Goal: Check status: Check status

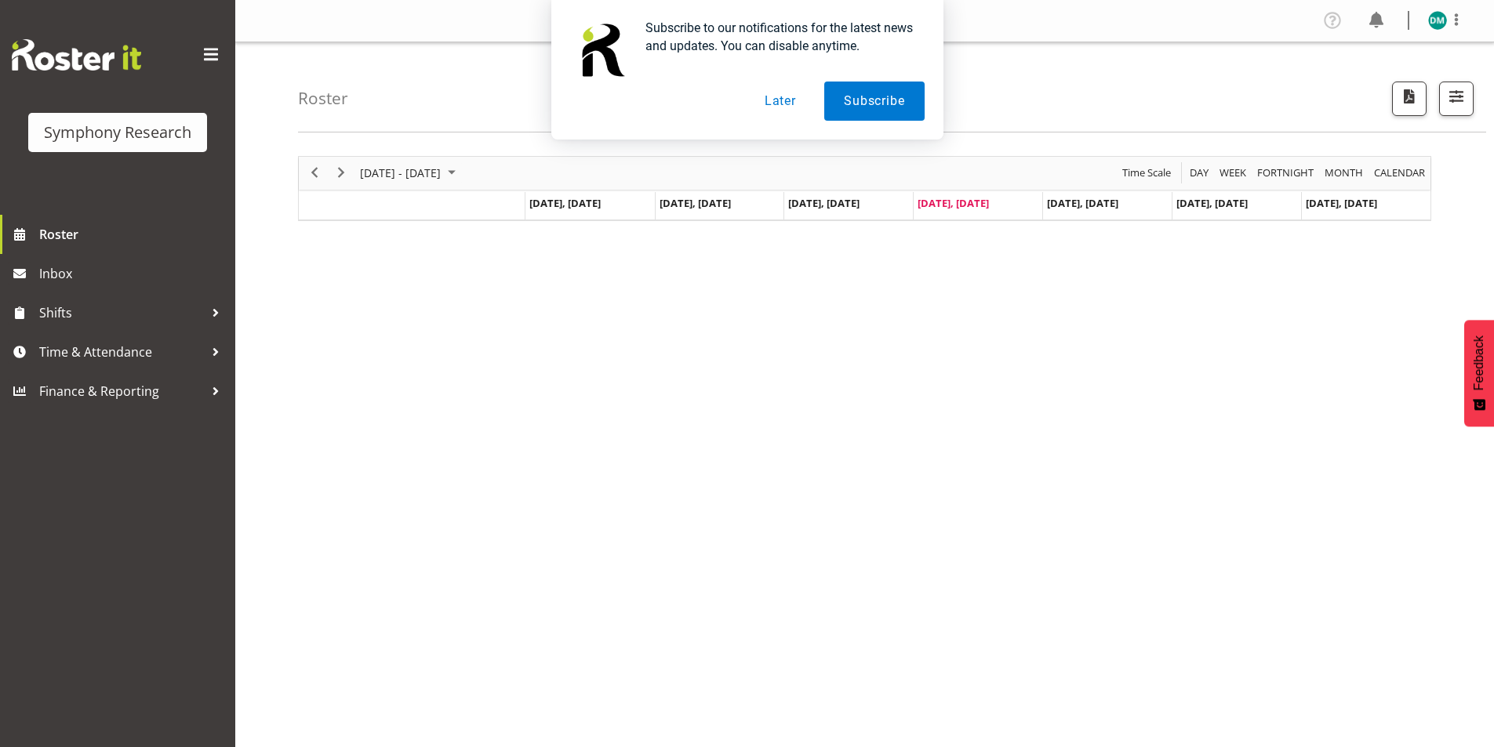
click at [791, 100] on button "Later" at bounding box center [780, 101] width 71 height 39
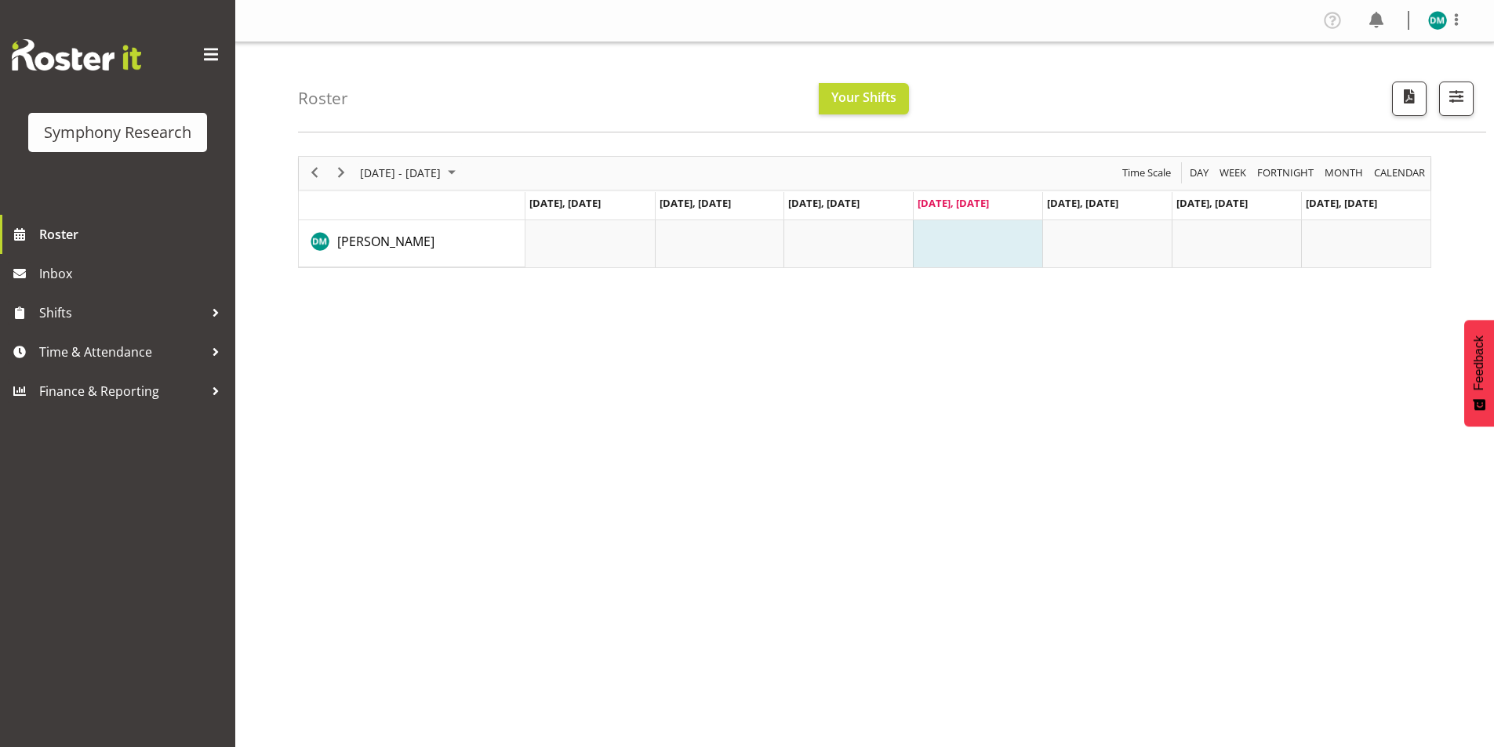
drag, startPoint x: 1026, startPoint y: 370, endPoint x: 1015, endPoint y: 360, distance: 15.0
click at [1025, 366] on div "August 18 - 24, 2025 Today Day Week Fortnight Month calendar Month Agenda Time …" at bounding box center [896, 457] width 1196 height 627
click at [995, 251] on td "Timeline Week of August 21, 2025" at bounding box center [977, 243] width 129 height 47
click at [1133, 238] on td "Timeline Week of August 21, 2025" at bounding box center [1106, 243] width 129 height 47
click at [1001, 251] on td "Timeline Week of August 21, 2025" at bounding box center [977, 243] width 129 height 47
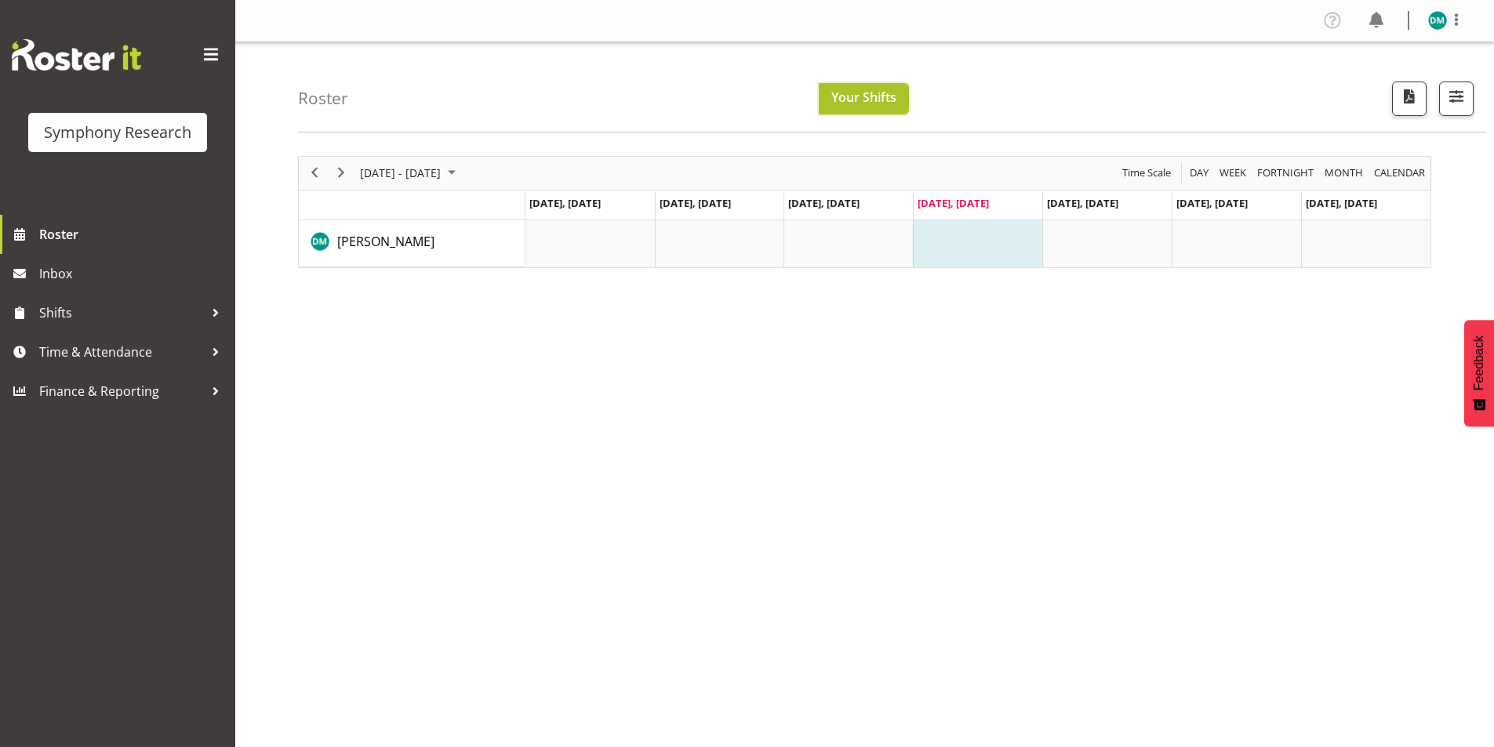
click at [863, 94] on span "Your Shifts" at bounding box center [863, 97] width 65 height 17
click at [148, 341] on span "Time & Attendance" at bounding box center [121, 352] width 165 height 24
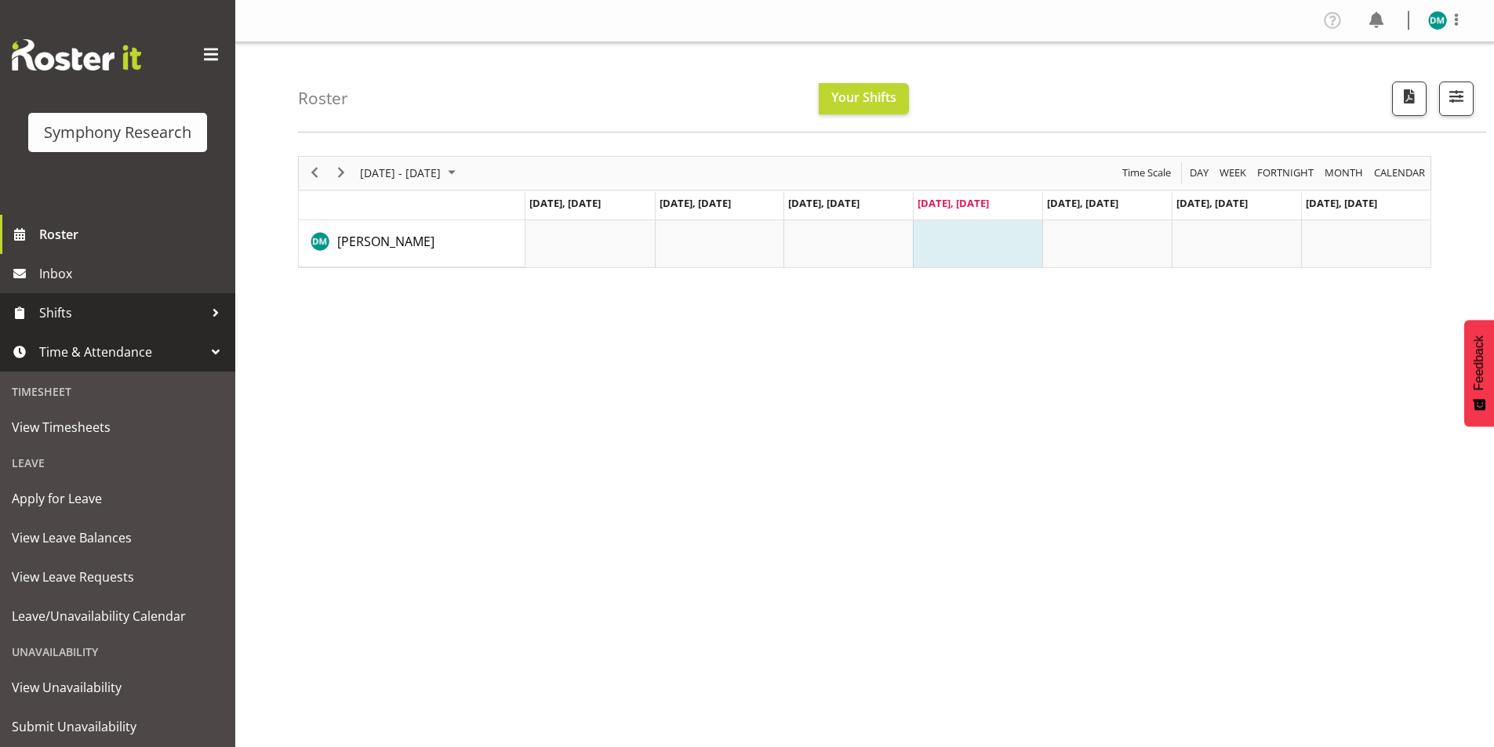
click at [125, 318] on span "Shifts" at bounding box center [121, 313] width 165 height 24
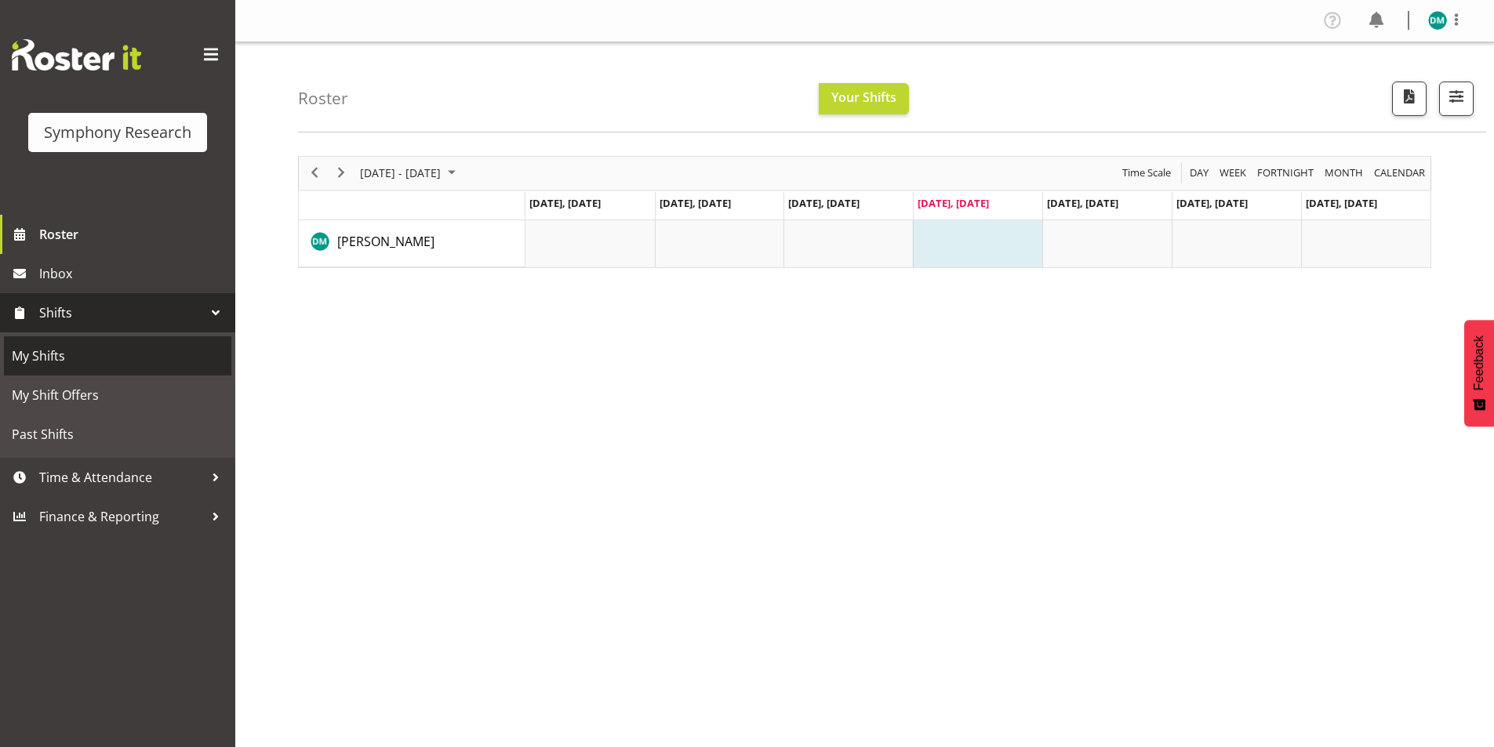
click at [132, 355] on span "My Shifts" at bounding box center [118, 356] width 212 height 24
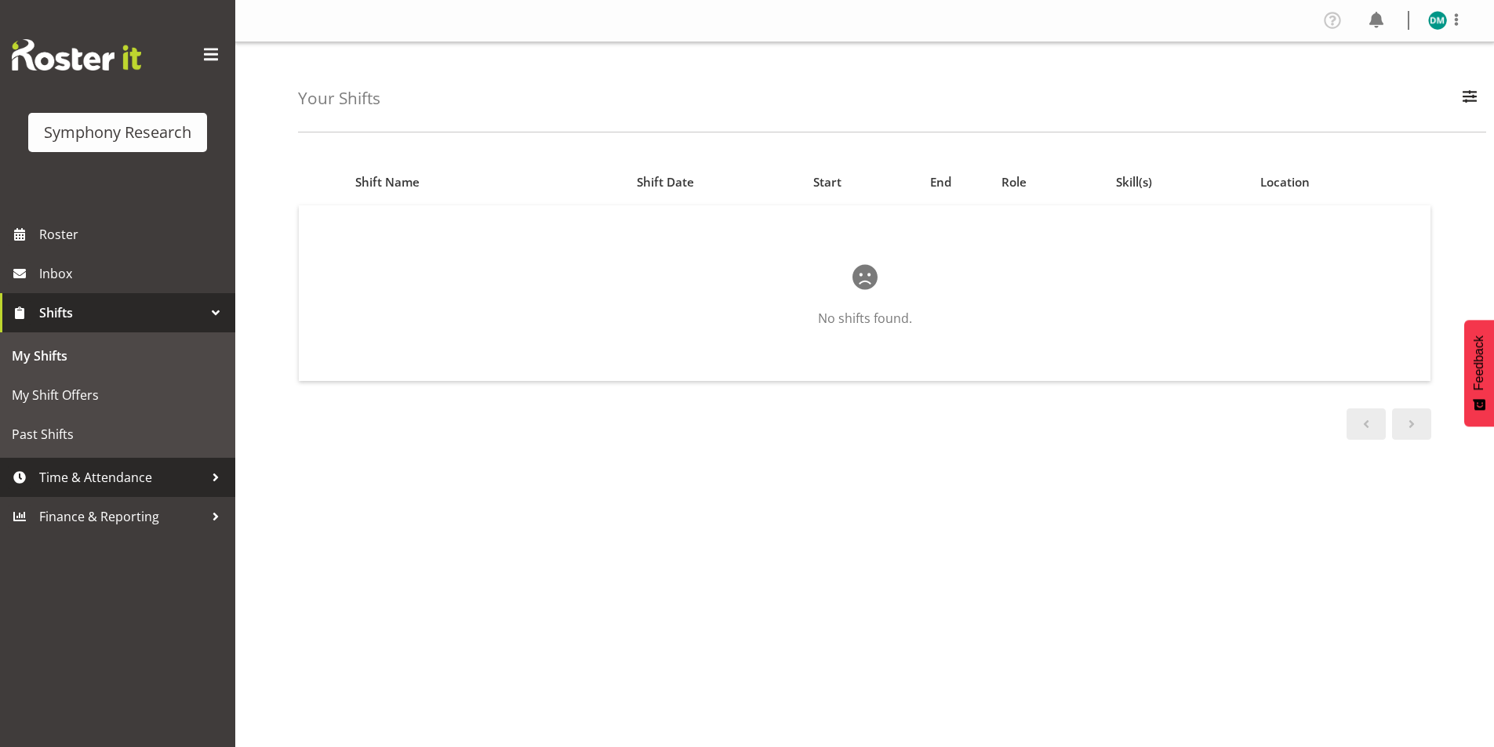
click at [109, 469] on span "Time & Attendance" at bounding box center [121, 478] width 165 height 24
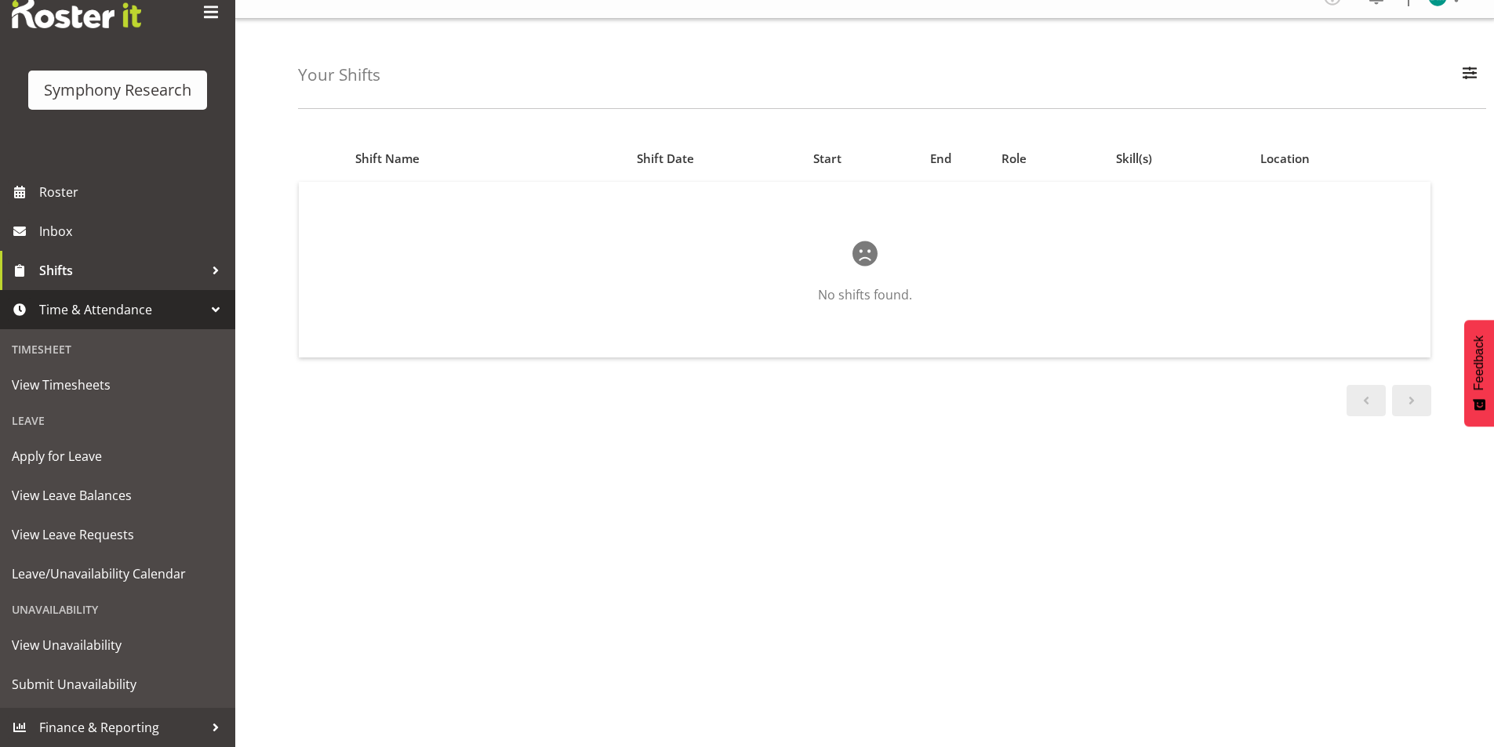
scroll to position [36, 0]
click at [122, 724] on span "Finance & Reporting" at bounding box center [121, 728] width 165 height 24
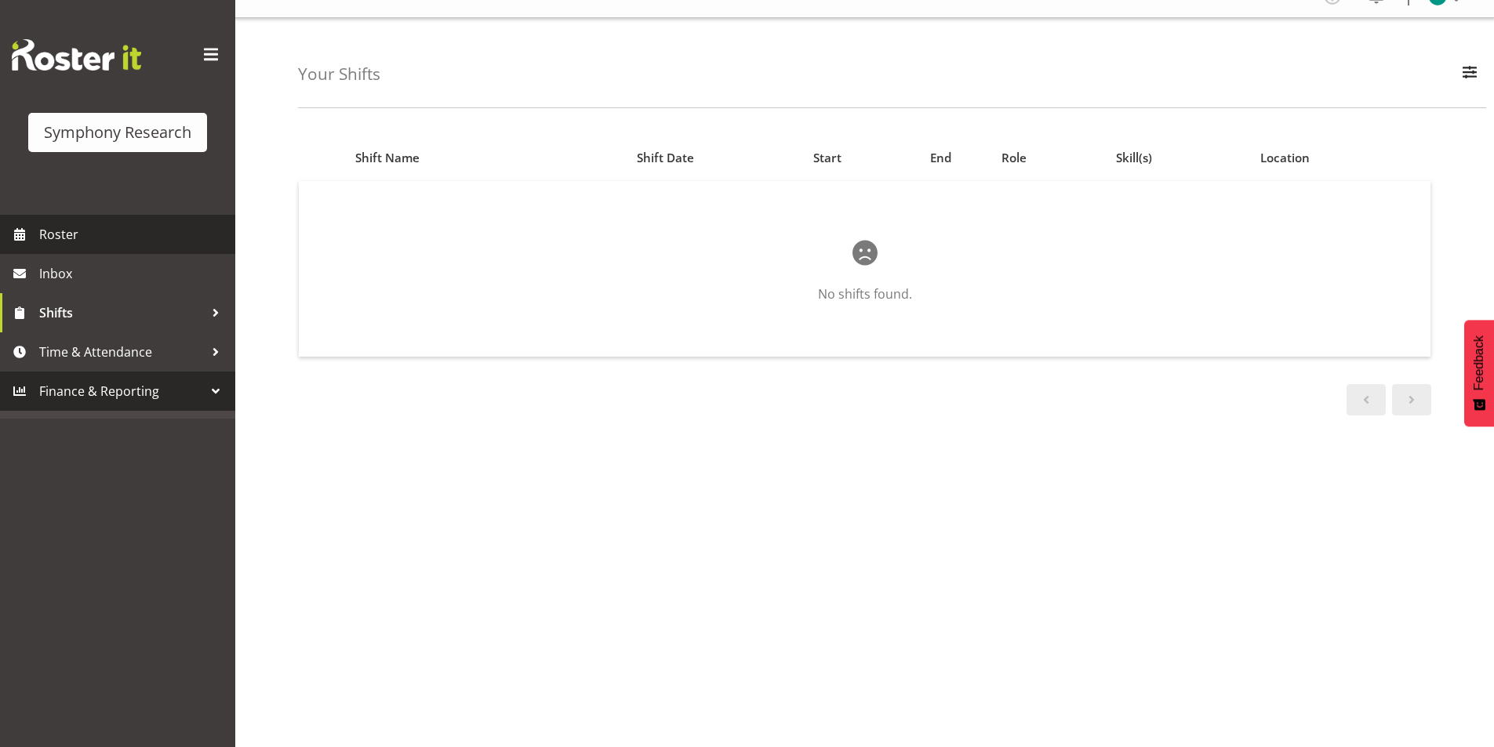
click at [96, 222] on link "Roster" at bounding box center [117, 234] width 235 height 39
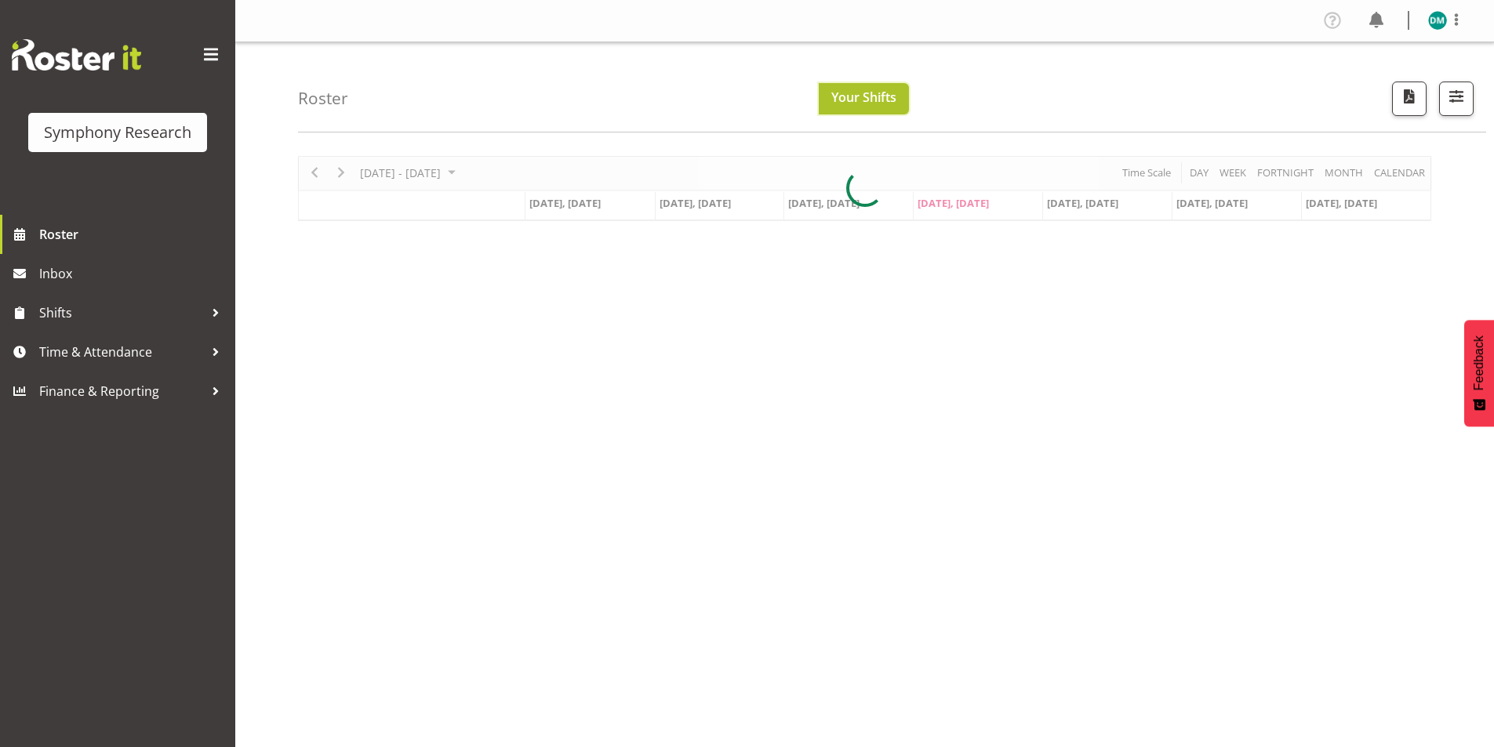
click at [876, 97] on span "Your Shifts" at bounding box center [863, 97] width 65 height 17
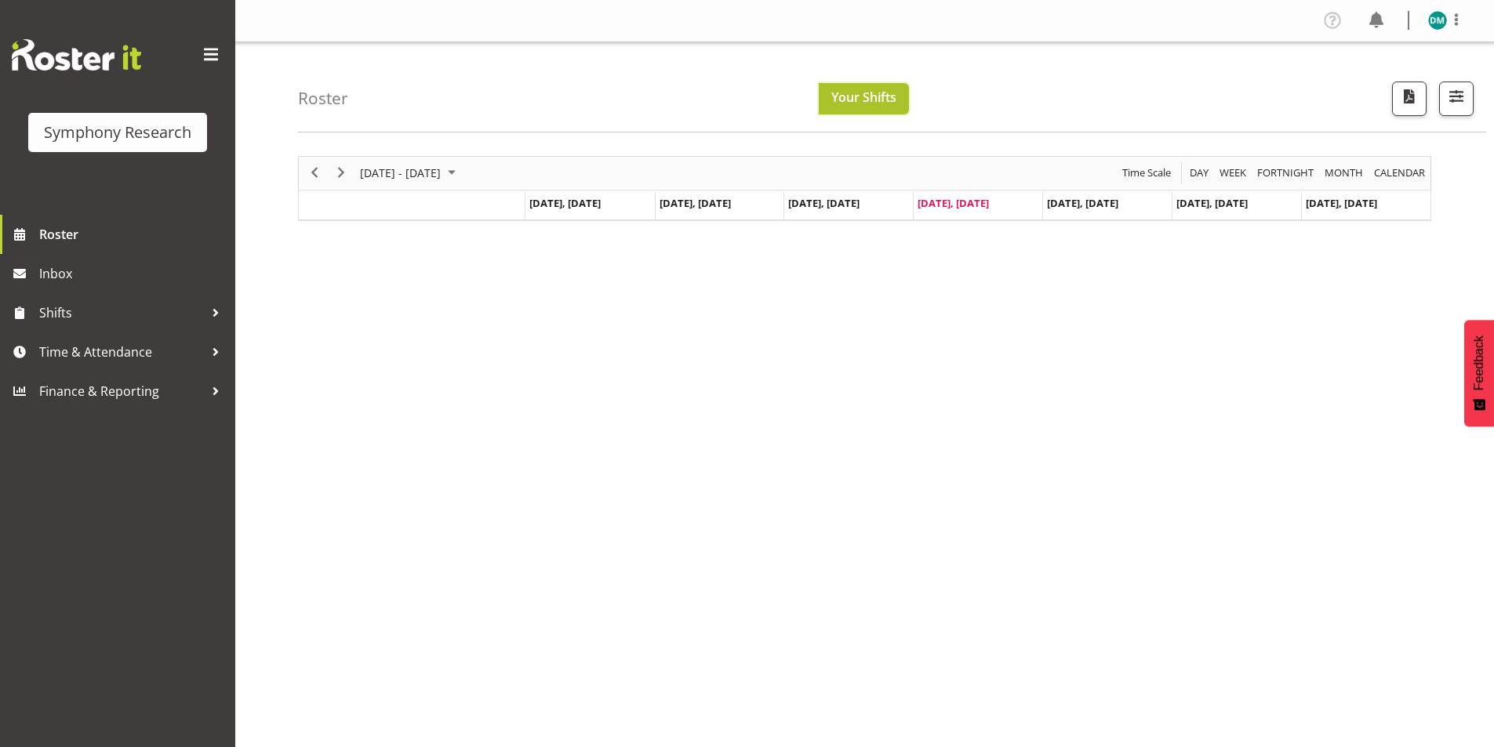
click at [876, 97] on span "Your Shifts" at bounding box center [863, 97] width 65 height 17
click at [989, 204] on span "[DATE], [DATE]" at bounding box center [953, 203] width 71 height 14
click at [970, 208] on span "[DATE], [DATE]" at bounding box center [953, 203] width 71 height 14
click at [1405, 98] on span "button" at bounding box center [1409, 96] width 20 height 20
click at [147, 346] on span "Time & Attendance" at bounding box center [121, 352] width 165 height 24
